Goal: Task Accomplishment & Management: Use online tool/utility

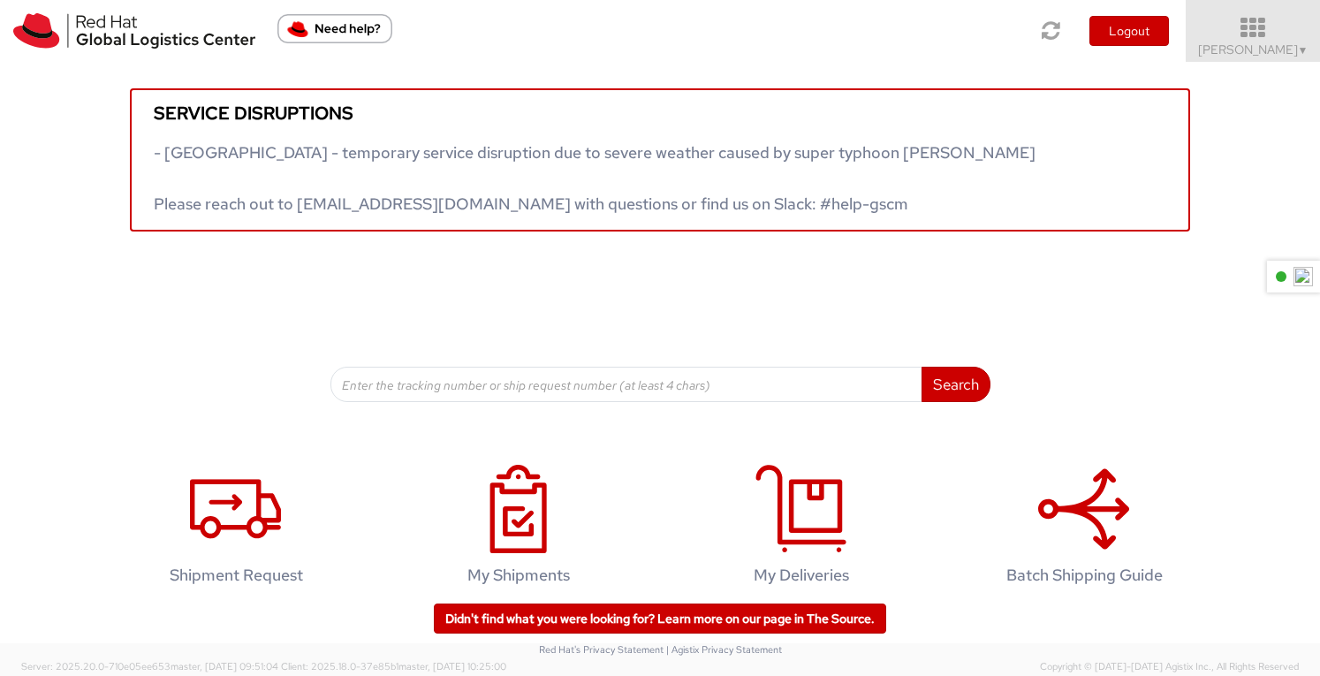
click at [1268, 30] on icon at bounding box center [1253, 28] width 155 height 25
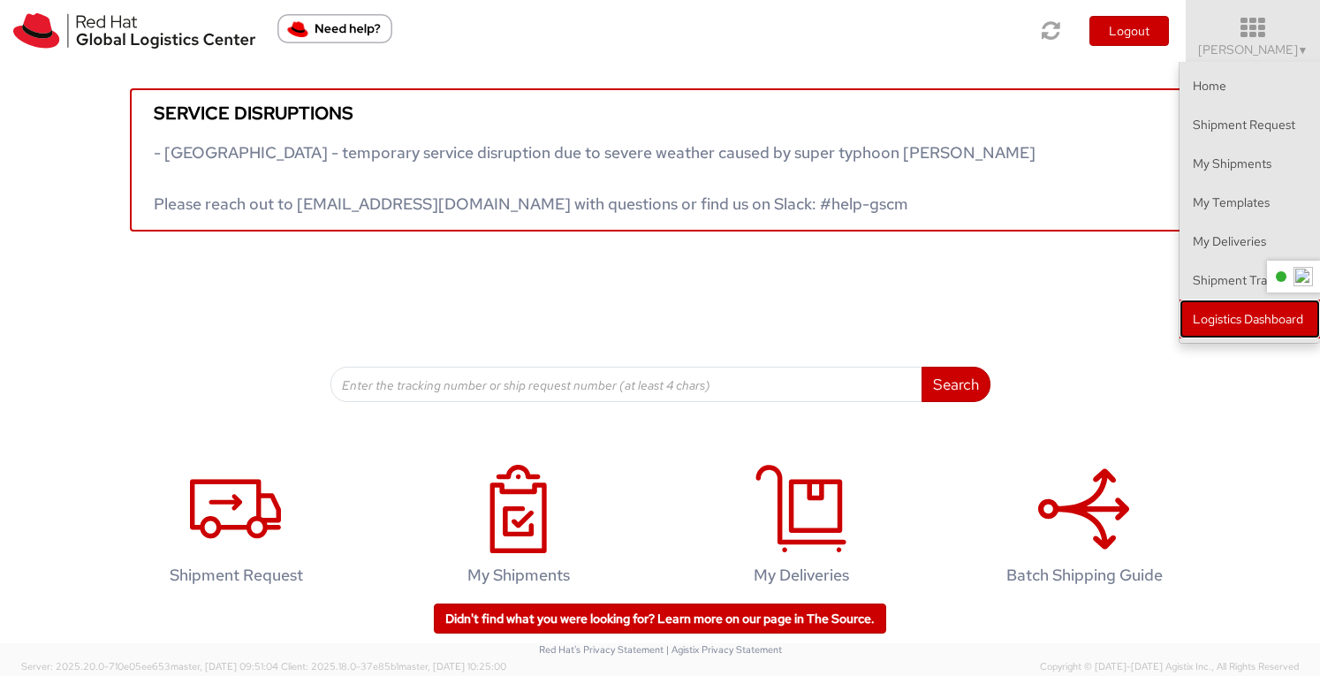
click at [1227, 321] on link "Logistics Dashboard" at bounding box center [1249, 318] width 140 height 39
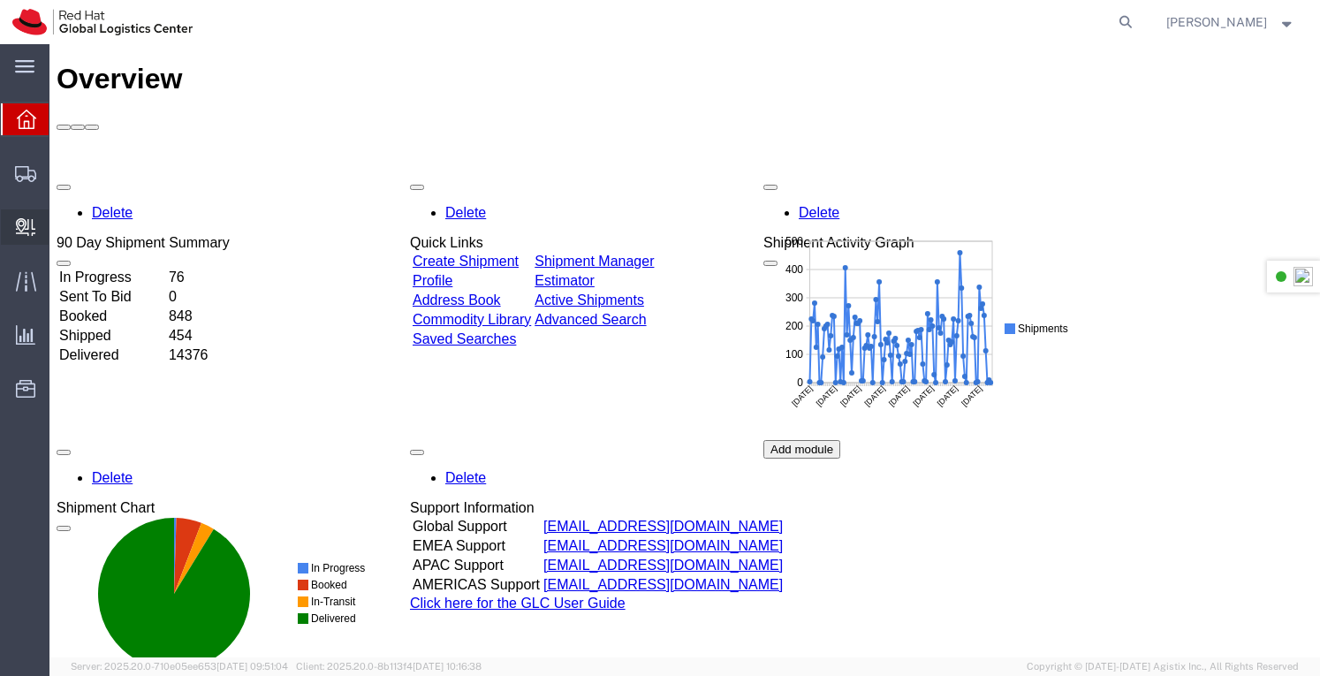
click at [0, 0] on span "Create Delivery" at bounding box center [0, 0] width 0 height 0
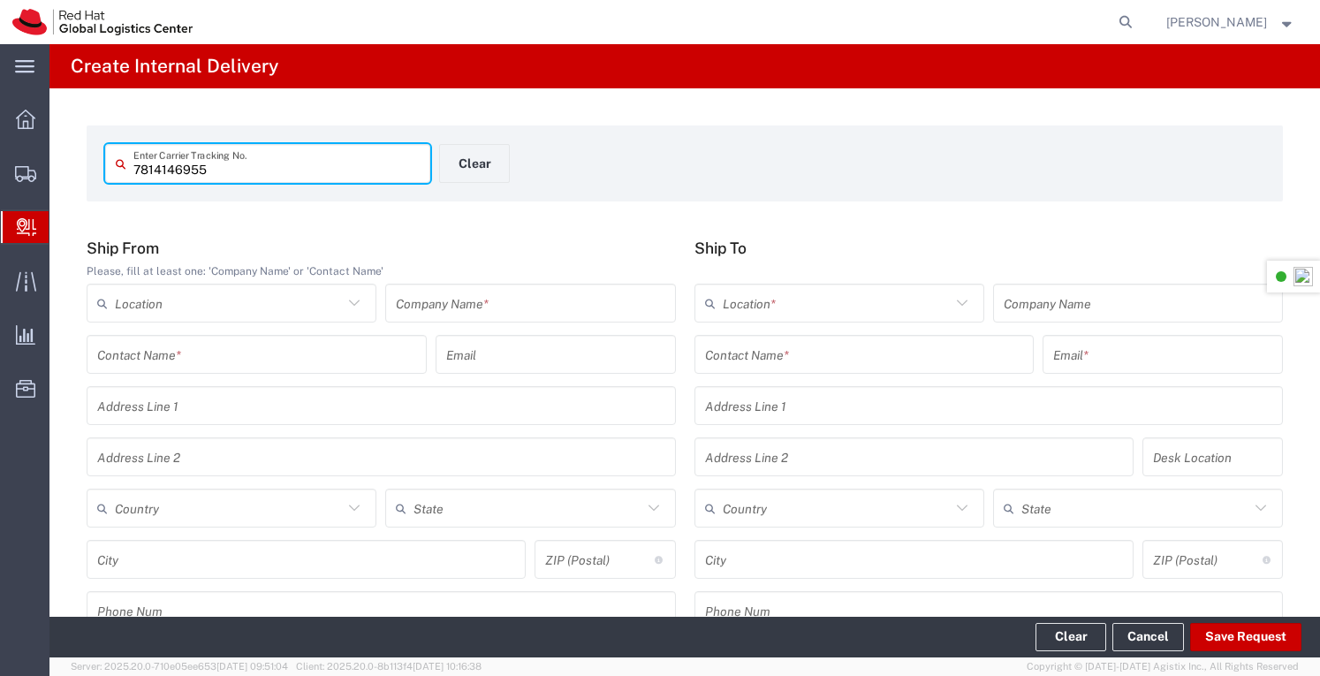
type input "7814146955"
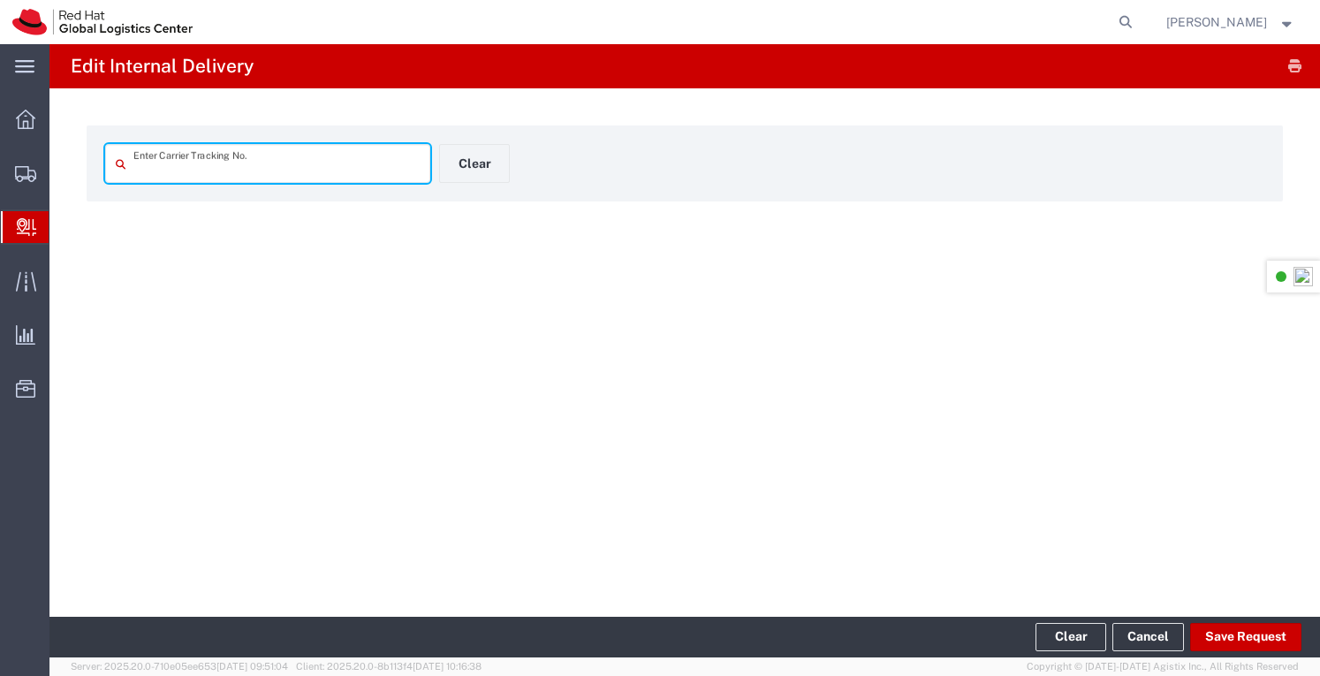
type input "7814146955"
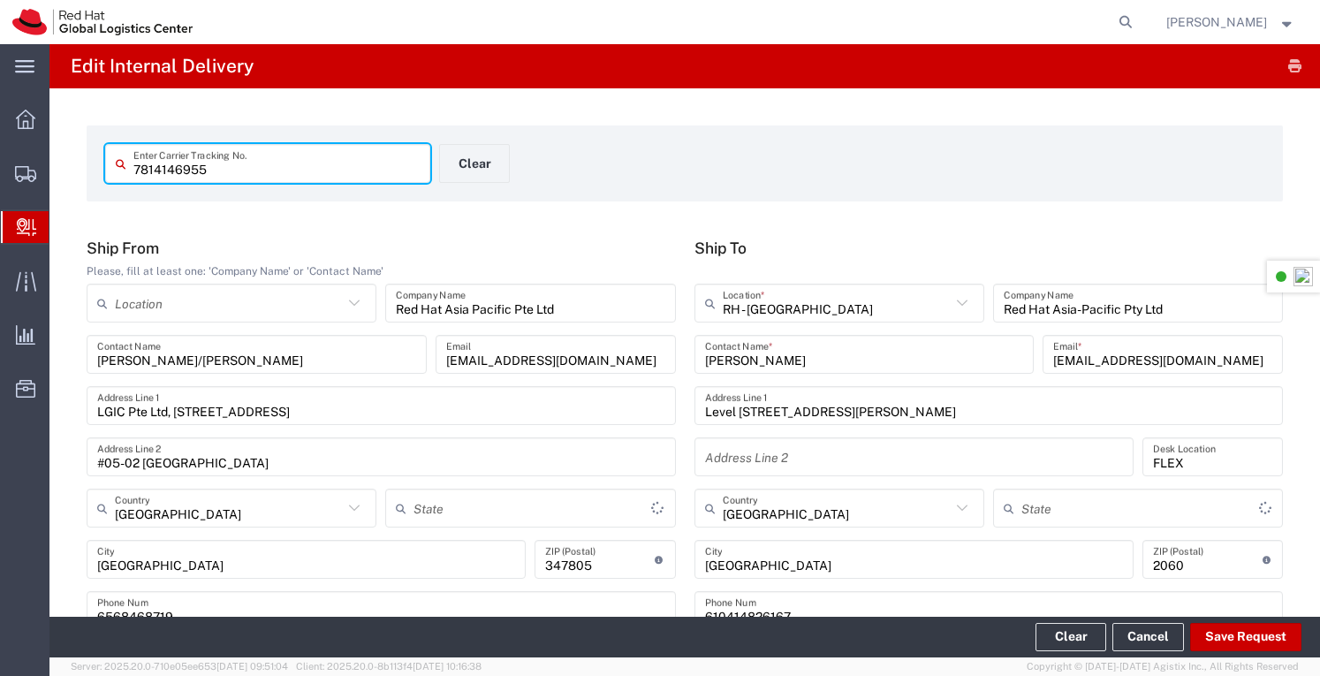
type input "Your Packaging"
type input "Express Worldwide"
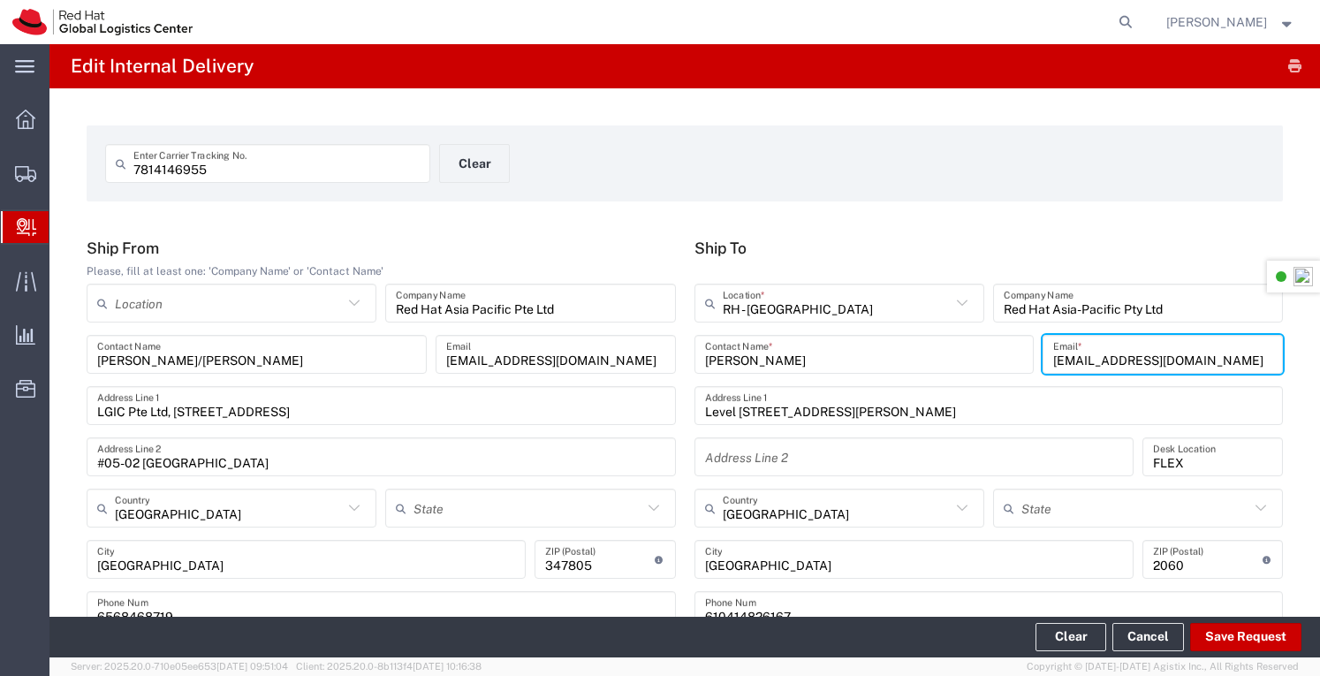
drag, startPoint x: 1210, startPoint y: 359, endPoint x: 1010, endPoint y: 359, distance: 200.5
click at [1010, 359] on div "[PERSON_NAME] Contact Name * [EMAIL_ADDRESS][DOMAIN_NAME] Email *" at bounding box center [989, 360] width 598 height 51
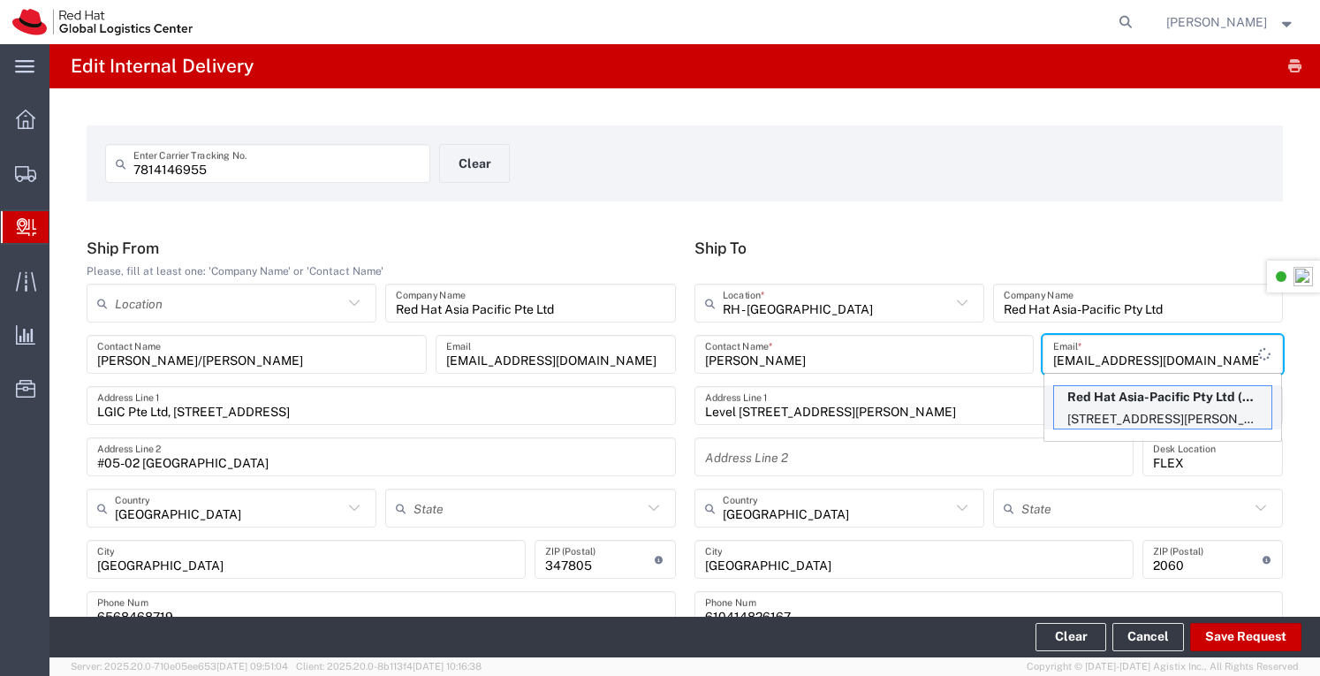
type input "[EMAIL_ADDRESS][DOMAIN_NAME]"
click at [1115, 414] on p "[STREET_ADDRESS][PERSON_NAME]" at bounding box center [1162, 419] width 217 height 22
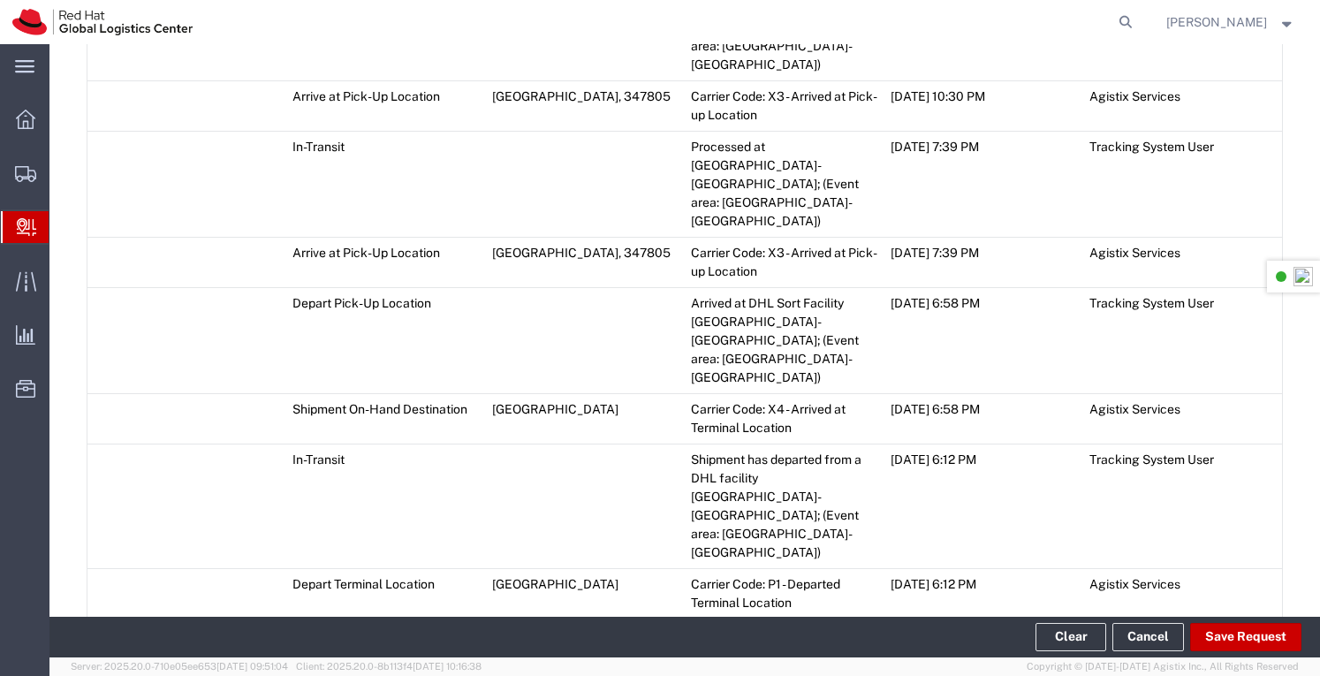
scroll to position [2848, 0]
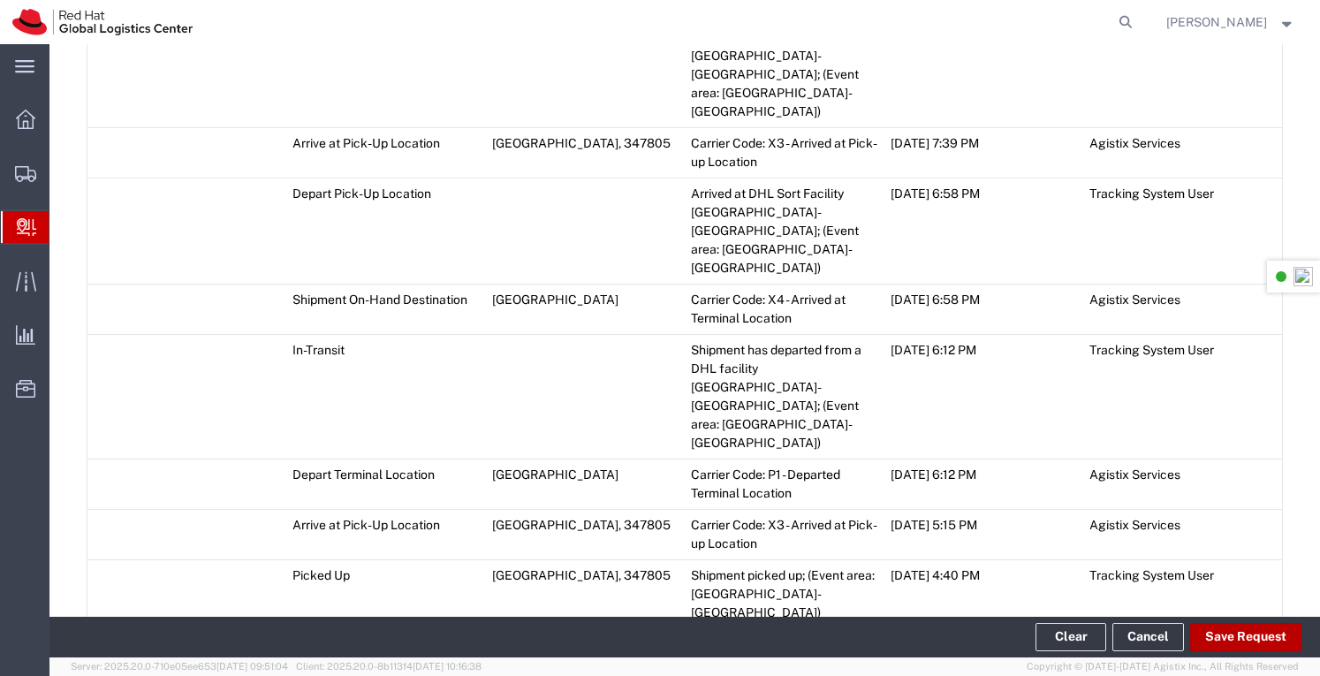
click at [1254, 640] on button "Save Request" at bounding box center [1245, 637] width 111 height 28
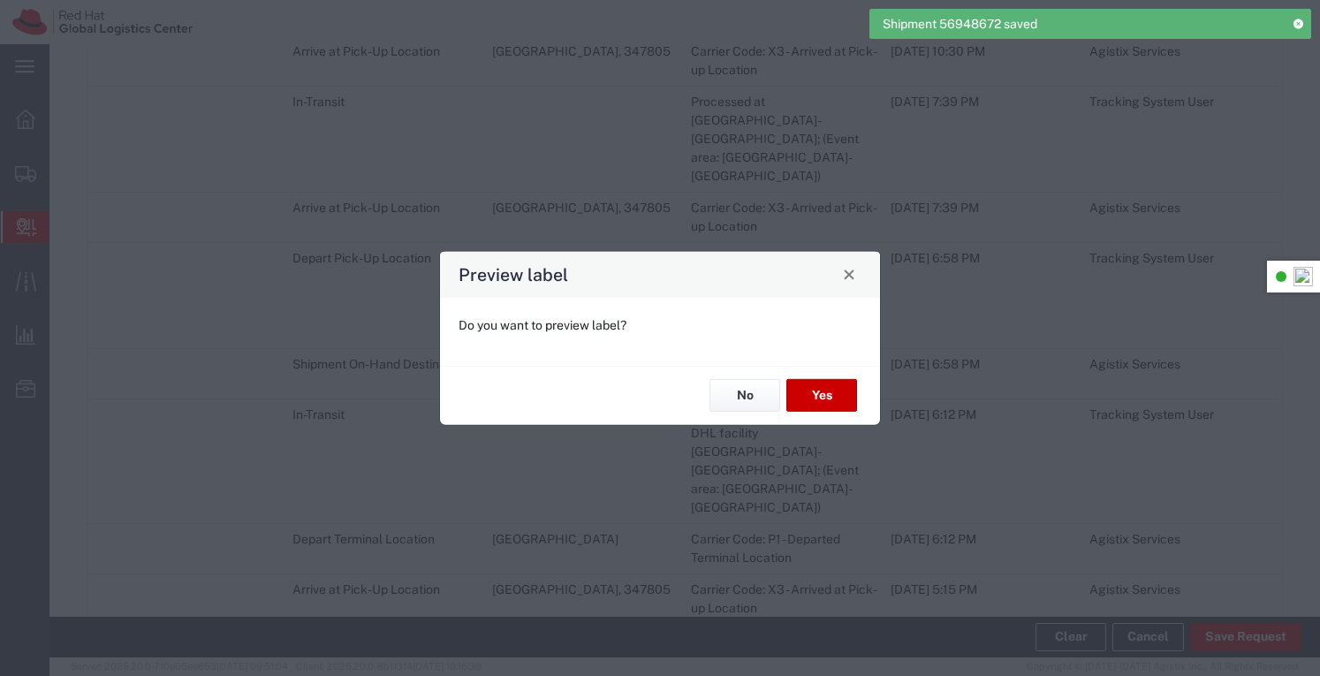
scroll to position [2879, 0]
type input "Your Packaging"
type input "Express Worldwide"
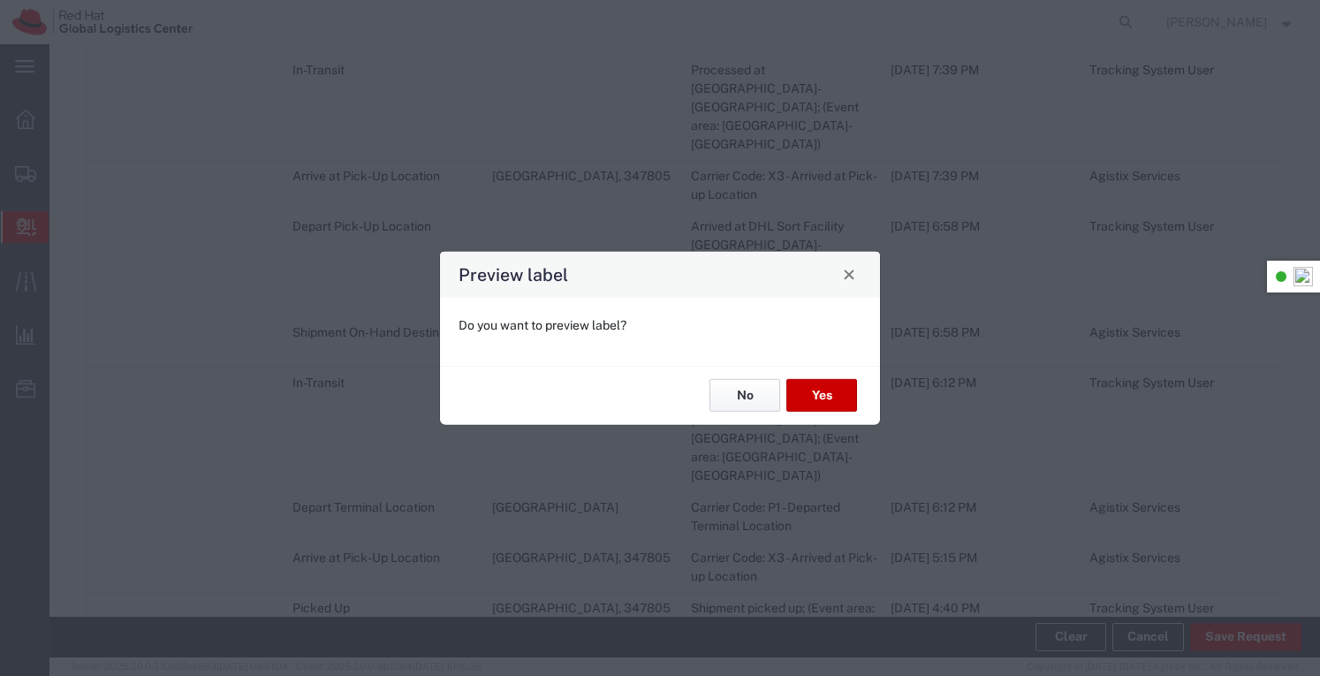
click at [750, 395] on button "No" at bounding box center [744, 395] width 71 height 33
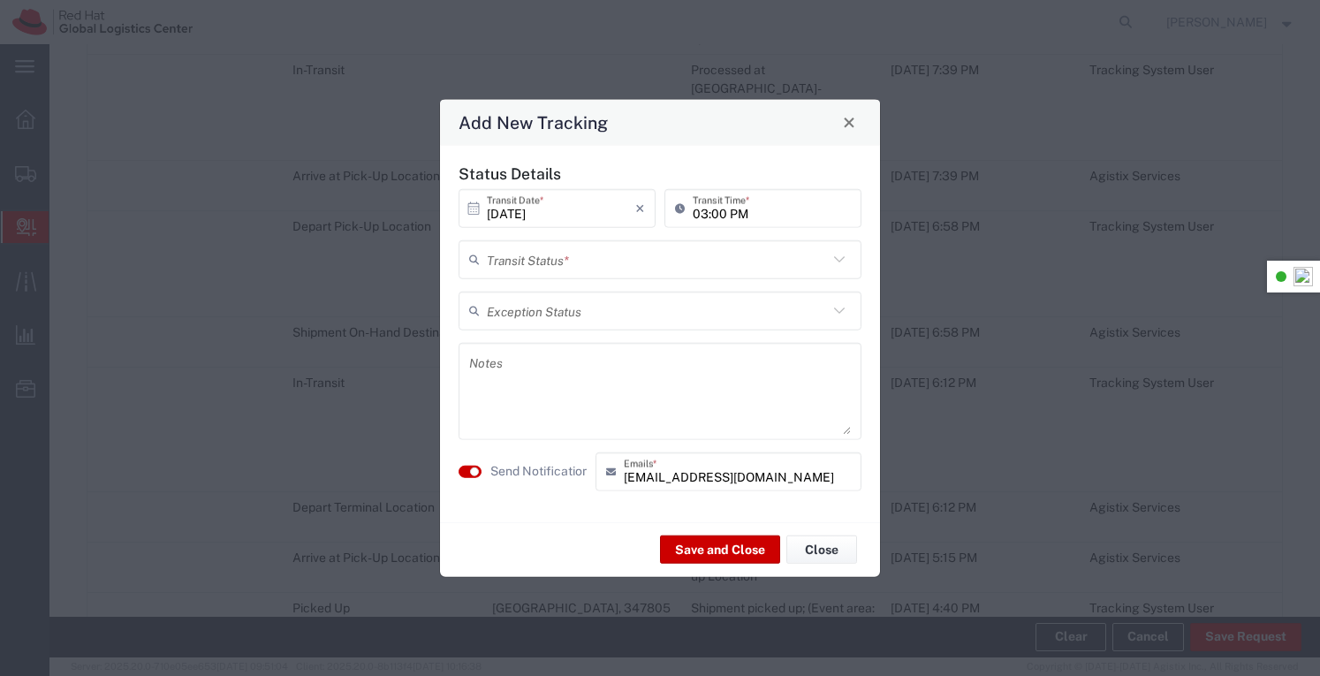
click at [844, 261] on icon at bounding box center [839, 258] width 23 height 23
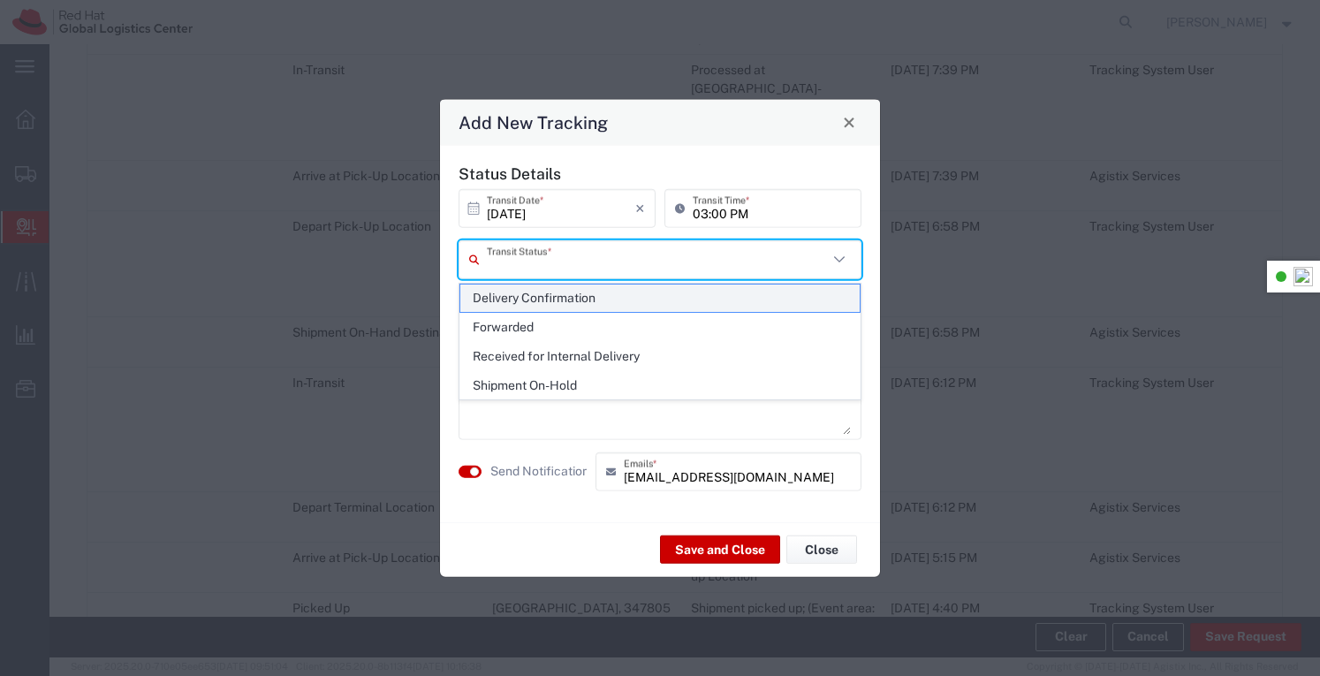
drag, startPoint x: 589, startPoint y: 291, endPoint x: 585, endPoint y: 299, distance: 9.1
click at [588, 291] on span "Delivery Confirmation" at bounding box center [660, 297] width 400 height 27
type input "Delivery Confirmation"
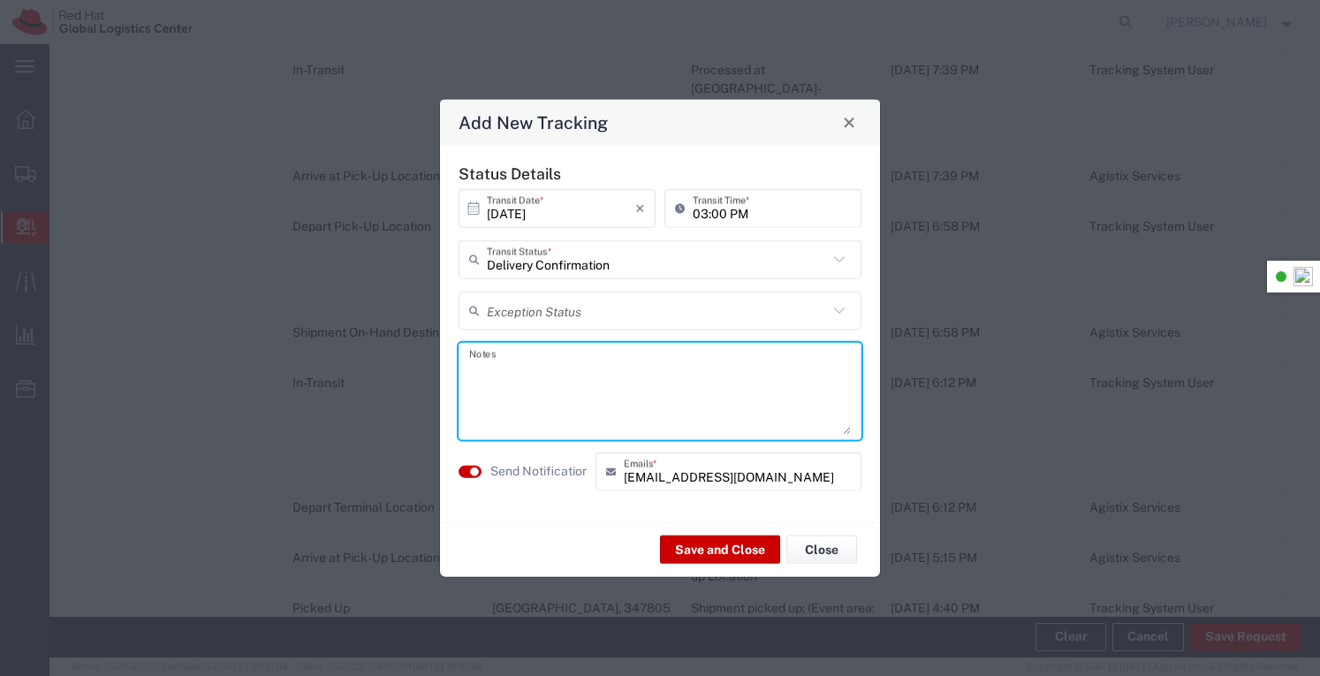
click at [545, 375] on textarea at bounding box center [660, 390] width 382 height 87
click at [624, 366] on textarea "Item in GWS storeroom for when returned back from [GEOGRAPHIC_DATA]." at bounding box center [660, 390] width 382 height 87
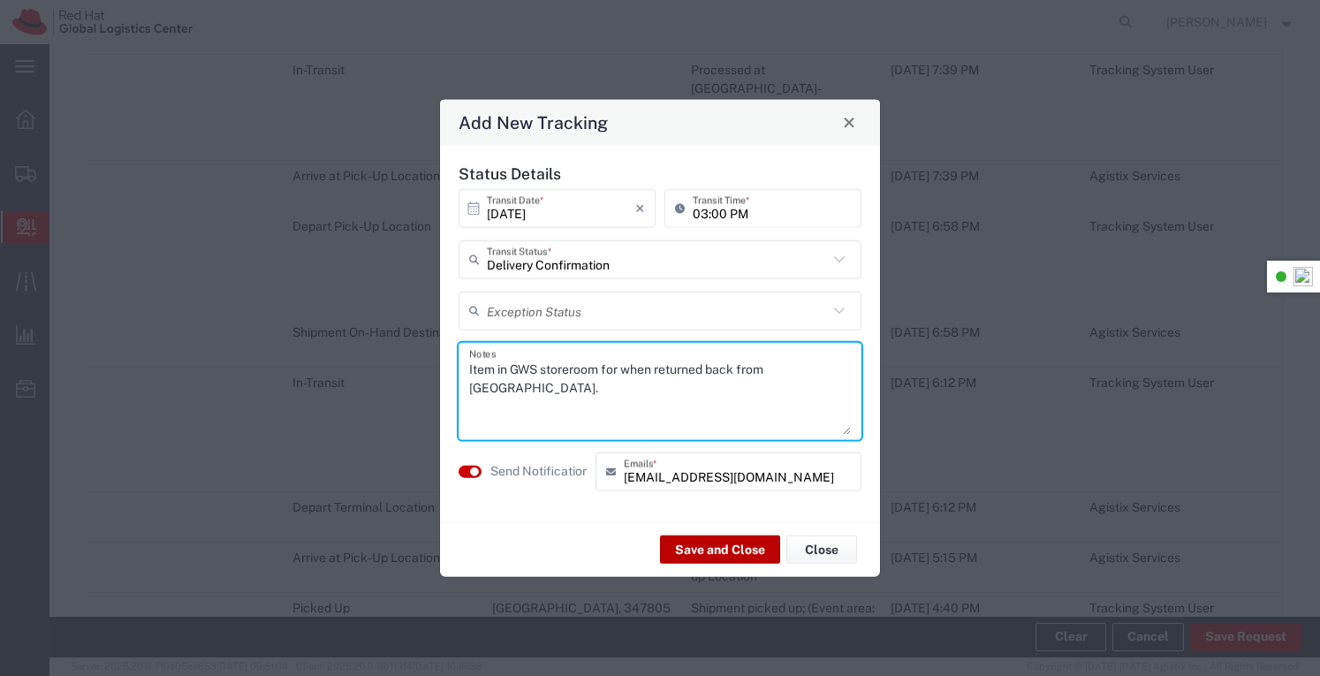
type textarea "Item in GWS storeroom for when returned back from [GEOGRAPHIC_DATA]."
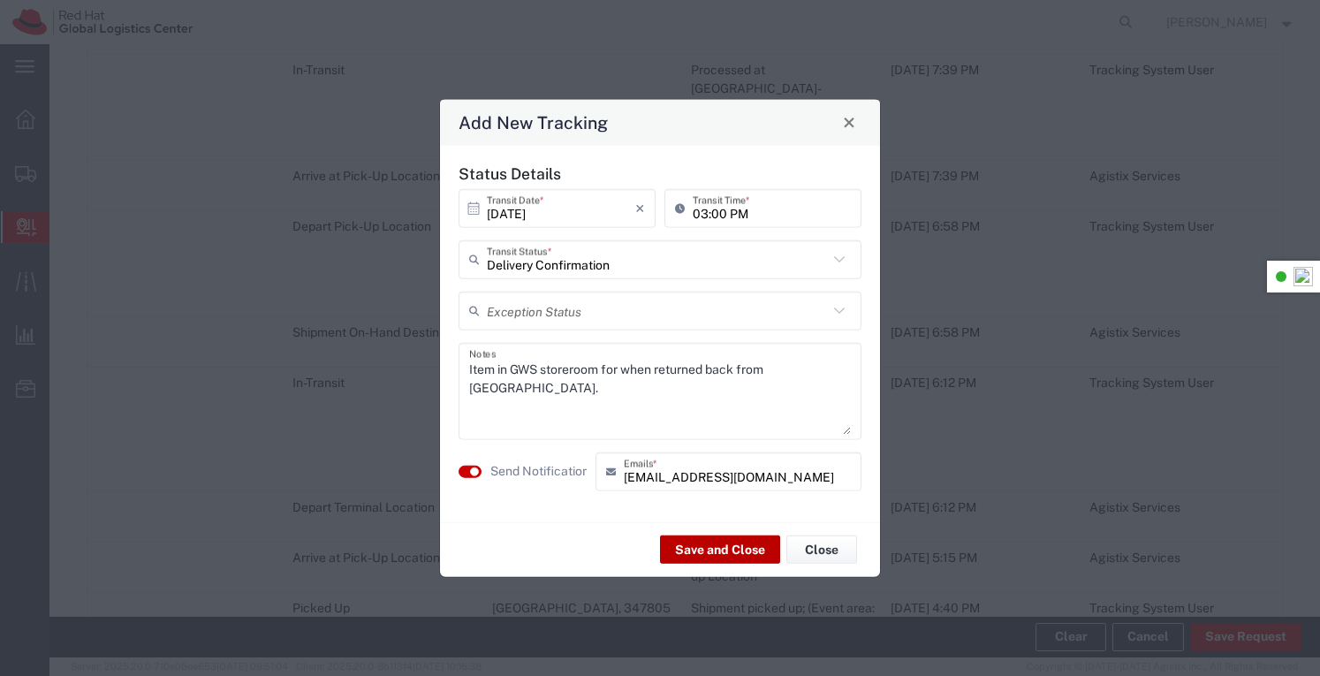
click at [704, 544] on button "Save and Close" at bounding box center [720, 549] width 120 height 28
